Goal: Task Accomplishment & Management: Manage account settings

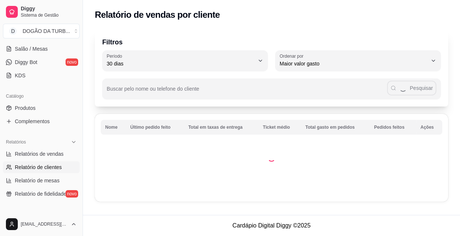
select select "ALL"
select select "0"
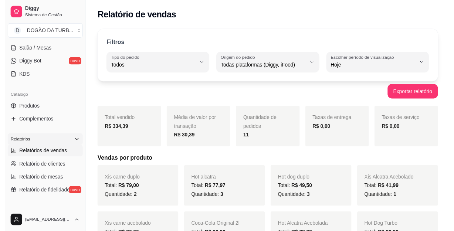
scroll to position [67, 0]
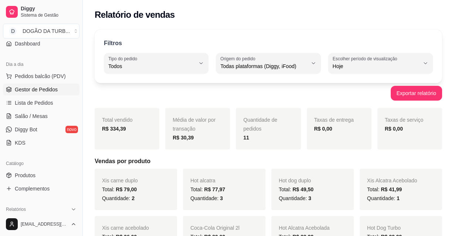
click at [33, 84] on link "Gestor de Pedidos" at bounding box center [41, 90] width 77 height 12
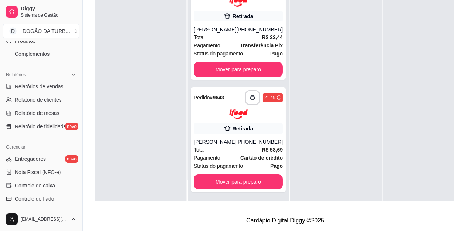
scroll to position [235, 0]
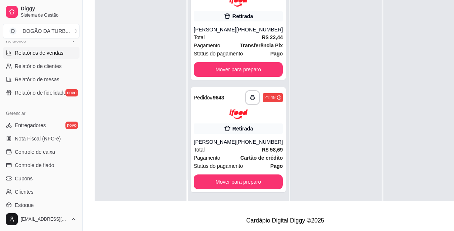
click at [35, 52] on span "Relatórios de vendas" at bounding box center [39, 52] width 49 height 7
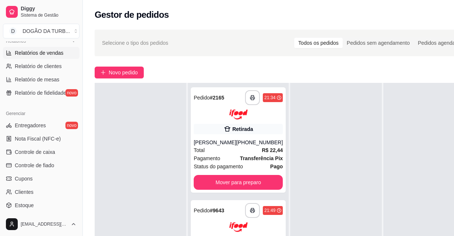
select select "ALL"
select select "0"
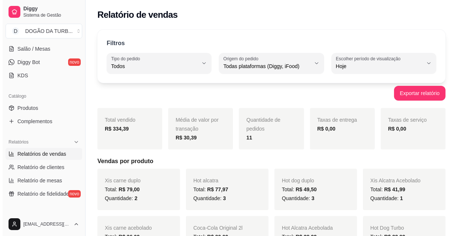
scroll to position [101, 0]
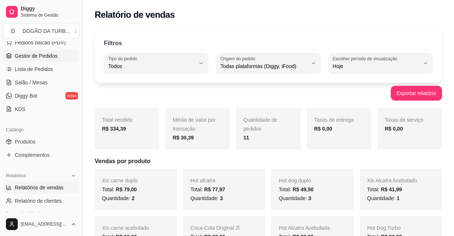
click at [42, 59] on span "Gestor de Pedidos" at bounding box center [36, 55] width 43 height 7
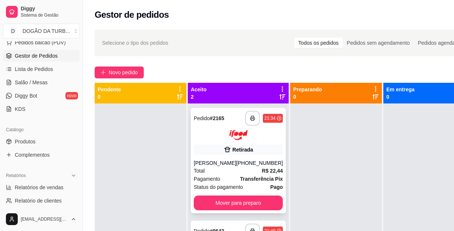
click at [224, 152] on icon at bounding box center [227, 149] width 7 height 7
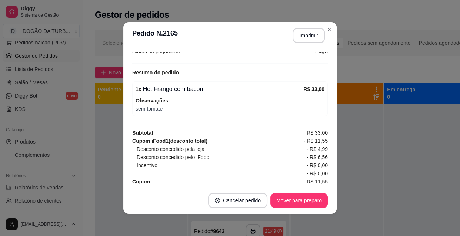
scroll to position [191, 0]
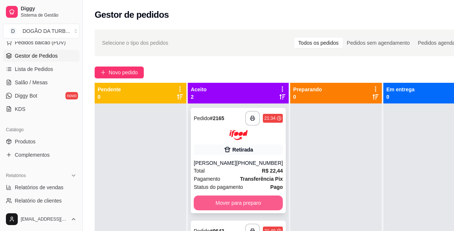
click at [242, 196] on button "Mover para preparo" at bounding box center [238, 203] width 89 height 15
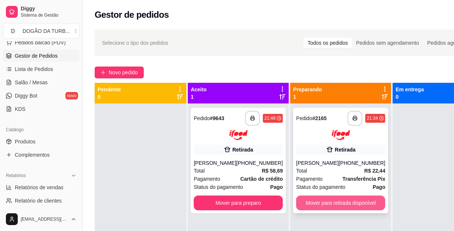
click at [313, 204] on button "Mover para retirada disponível" at bounding box center [340, 203] width 89 height 15
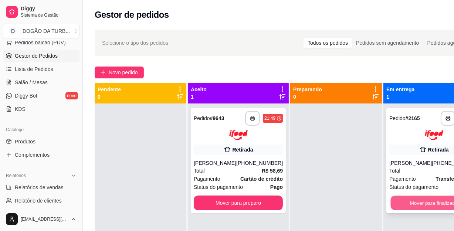
click at [413, 199] on button "Mover para finalizado" at bounding box center [434, 203] width 87 height 14
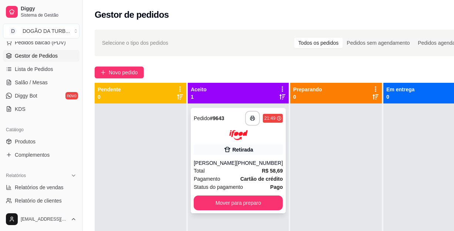
click at [262, 146] on div "Retirada" at bounding box center [238, 150] width 89 height 10
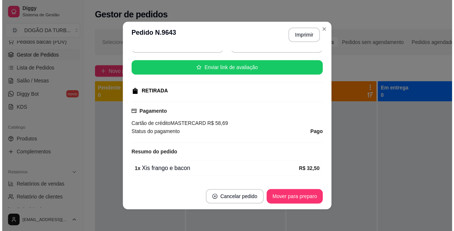
scroll to position [134, 0]
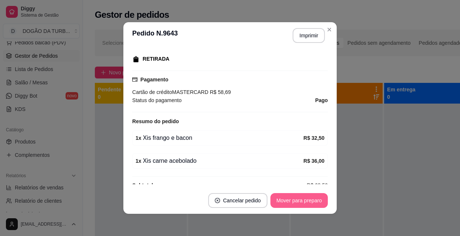
click at [285, 201] on button "Mover para preparo" at bounding box center [298, 200] width 57 height 15
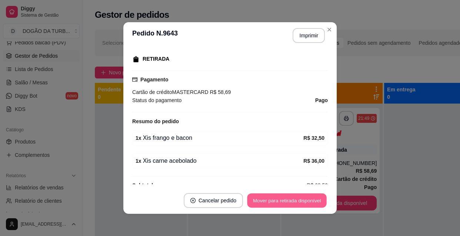
click at [308, 197] on button "Mover para retirada disponível" at bounding box center [286, 201] width 79 height 14
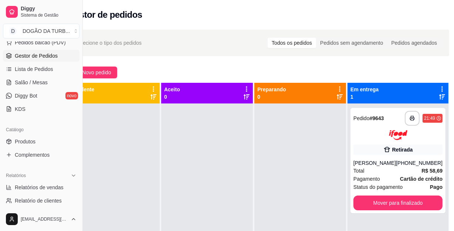
scroll to position [0, 29]
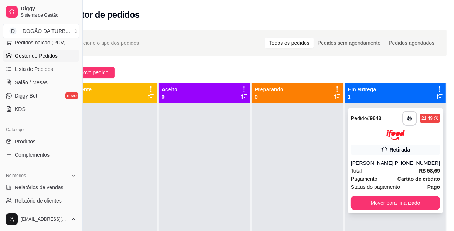
click at [397, 165] on div "[PHONE_NUMBER]" at bounding box center [417, 162] width 47 height 7
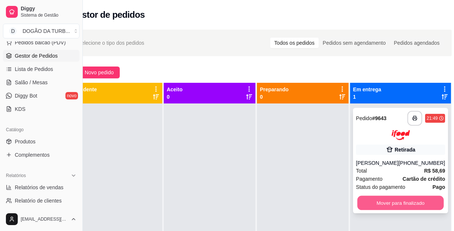
click at [366, 199] on button "Mover para finalizado" at bounding box center [401, 203] width 87 height 14
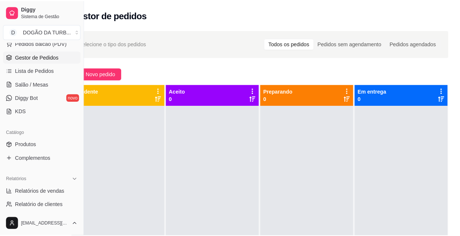
scroll to position [0, 0]
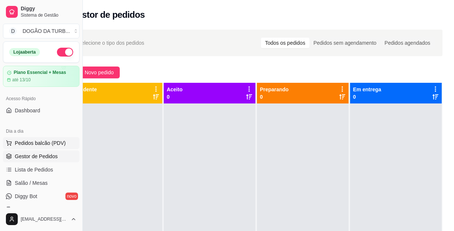
drag, startPoint x: 29, startPoint y: 144, endPoint x: 30, endPoint y: 140, distance: 4.5
click at [29, 144] on span "Pedidos balcão (PDV)" at bounding box center [40, 142] width 51 height 7
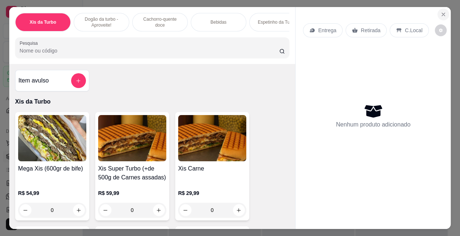
click at [437, 10] on button "Close" at bounding box center [443, 15] width 12 height 12
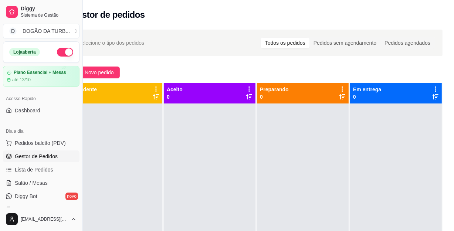
click at [26, 135] on div "Dia a dia" at bounding box center [41, 131] width 77 height 12
click at [33, 148] on button "Pedidos balcão (PDV)" at bounding box center [41, 143] width 77 height 12
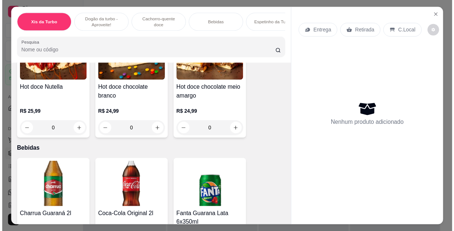
scroll to position [942, 0]
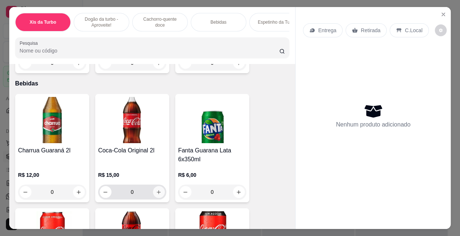
click at [156, 189] on icon "increase-product-quantity" at bounding box center [159, 192] width 6 height 6
type input "1"
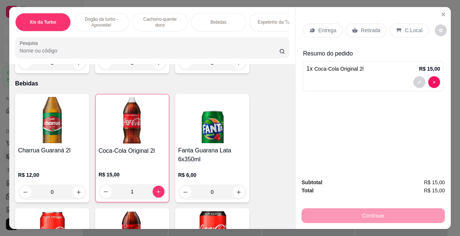
click at [357, 29] on div "Retirada" at bounding box center [365, 30] width 41 height 14
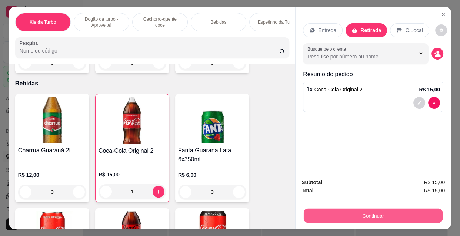
click at [340, 209] on button "Continuar" at bounding box center [372, 215] width 139 height 14
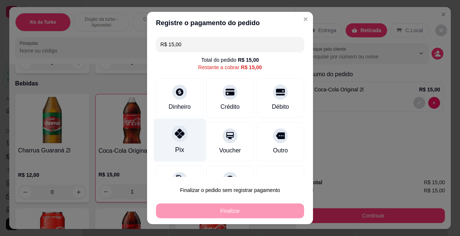
click at [177, 146] on div "Pix" at bounding box center [179, 150] width 9 height 10
type input "R$ 0,00"
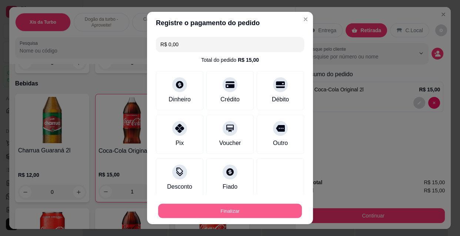
click at [228, 213] on button "Finalizar" at bounding box center [230, 211] width 144 height 14
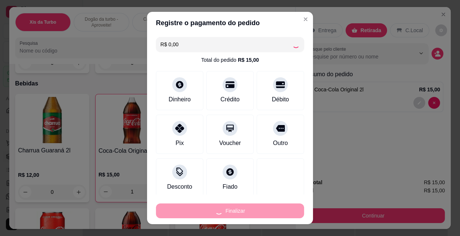
type input "0"
type input "-R$ 15,00"
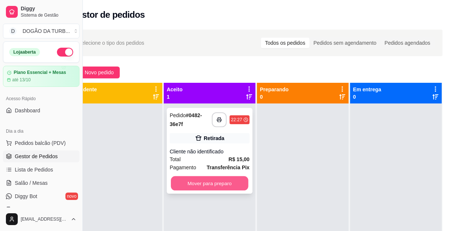
click at [236, 185] on button "Mover para preparo" at bounding box center [210, 183] width 78 height 14
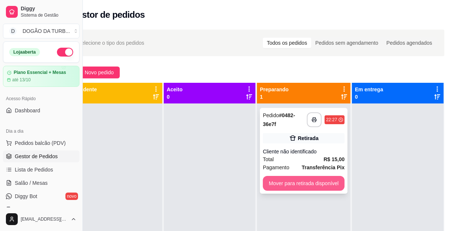
click at [296, 184] on button "Mover para retirada disponível" at bounding box center [304, 183] width 82 height 15
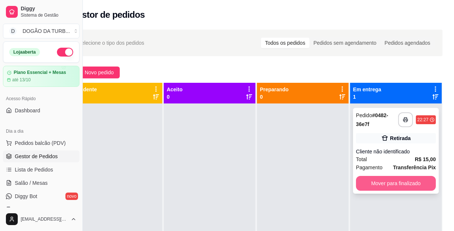
click at [374, 188] on button "Mover para finalizado" at bounding box center [396, 183] width 80 height 15
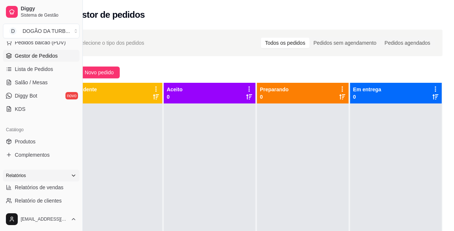
scroll to position [168, 0]
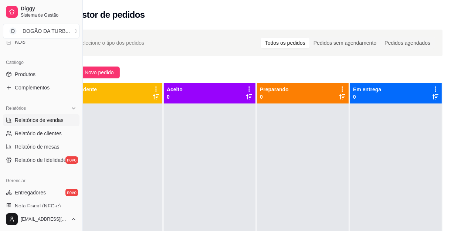
click at [21, 124] on link "Relatórios de vendas" at bounding box center [41, 120] width 77 height 12
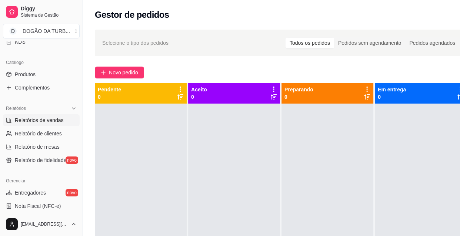
select select "ALL"
select select "0"
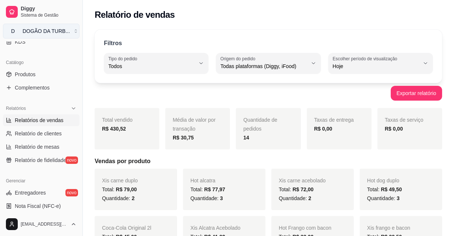
click at [69, 28] on button "D DOGÃO DA TURB ..." at bounding box center [41, 31] width 77 height 15
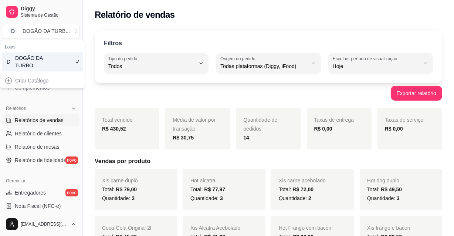
click at [73, 40] on div "Lojas D DOGÃO DA TURBO" at bounding box center [42, 56] width 84 height 33
click at [112, 130] on strong "R$ 430,52" at bounding box center [114, 129] width 24 height 6
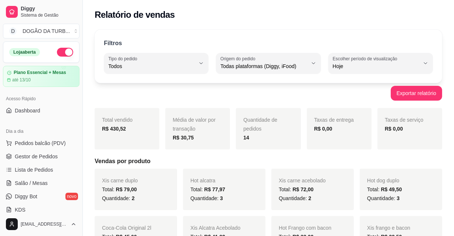
click at [57, 49] on button "button" at bounding box center [65, 52] width 16 height 9
